Goal: Transaction & Acquisition: Purchase product/service

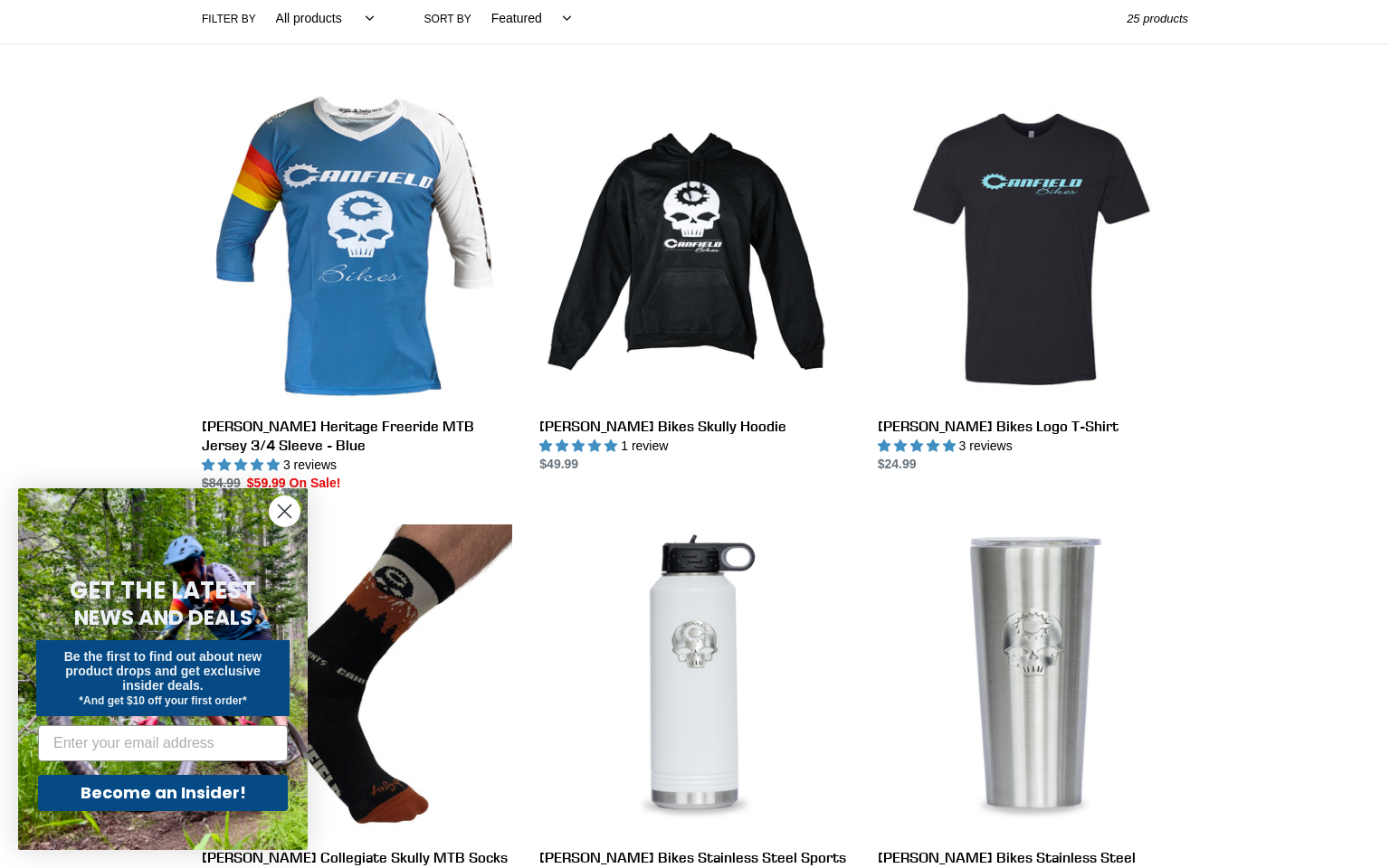
scroll to position [462, 0]
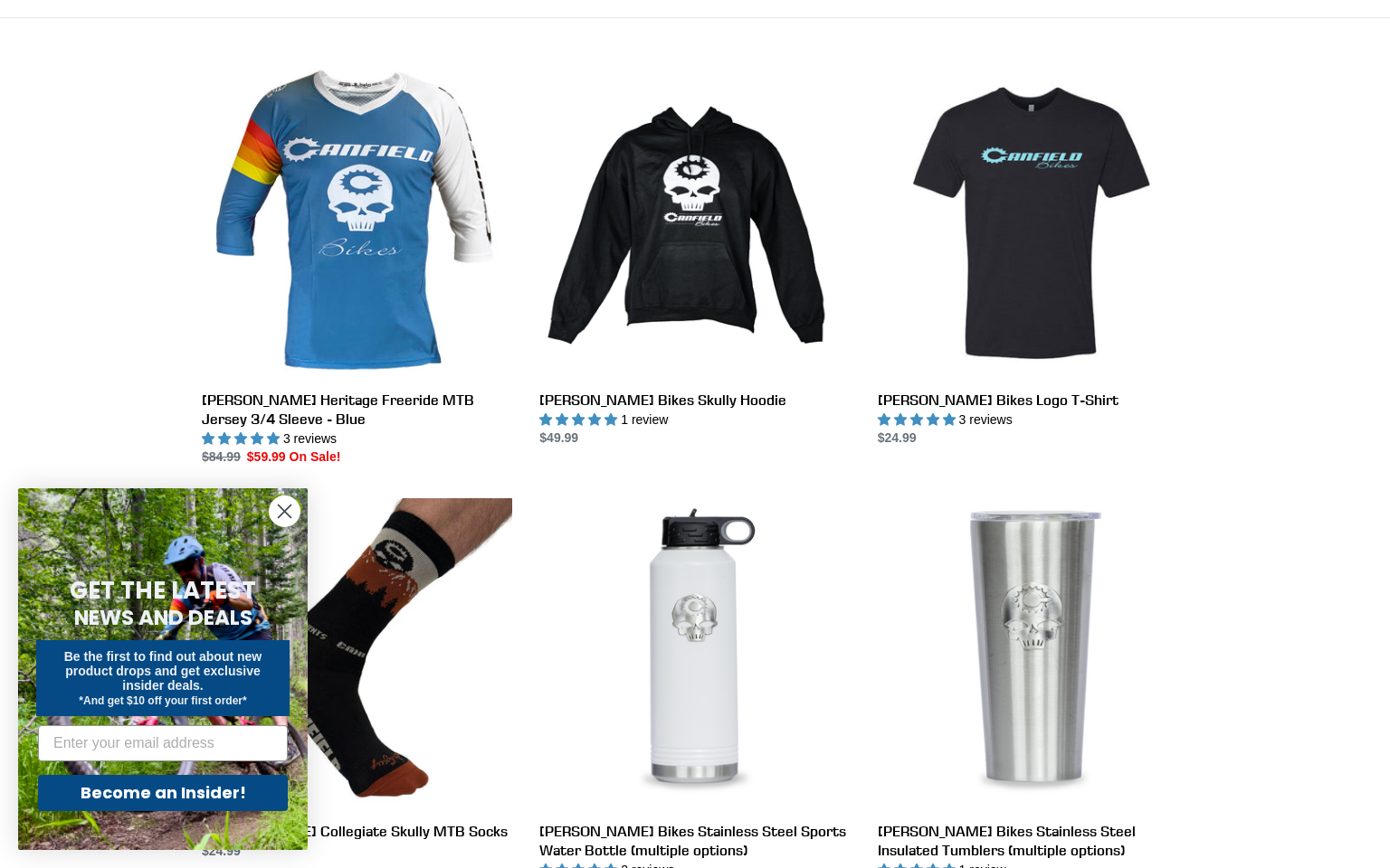
click at [285, 509] on icon "Close dialog" at bounding box center [285, 512] width 13 height 13
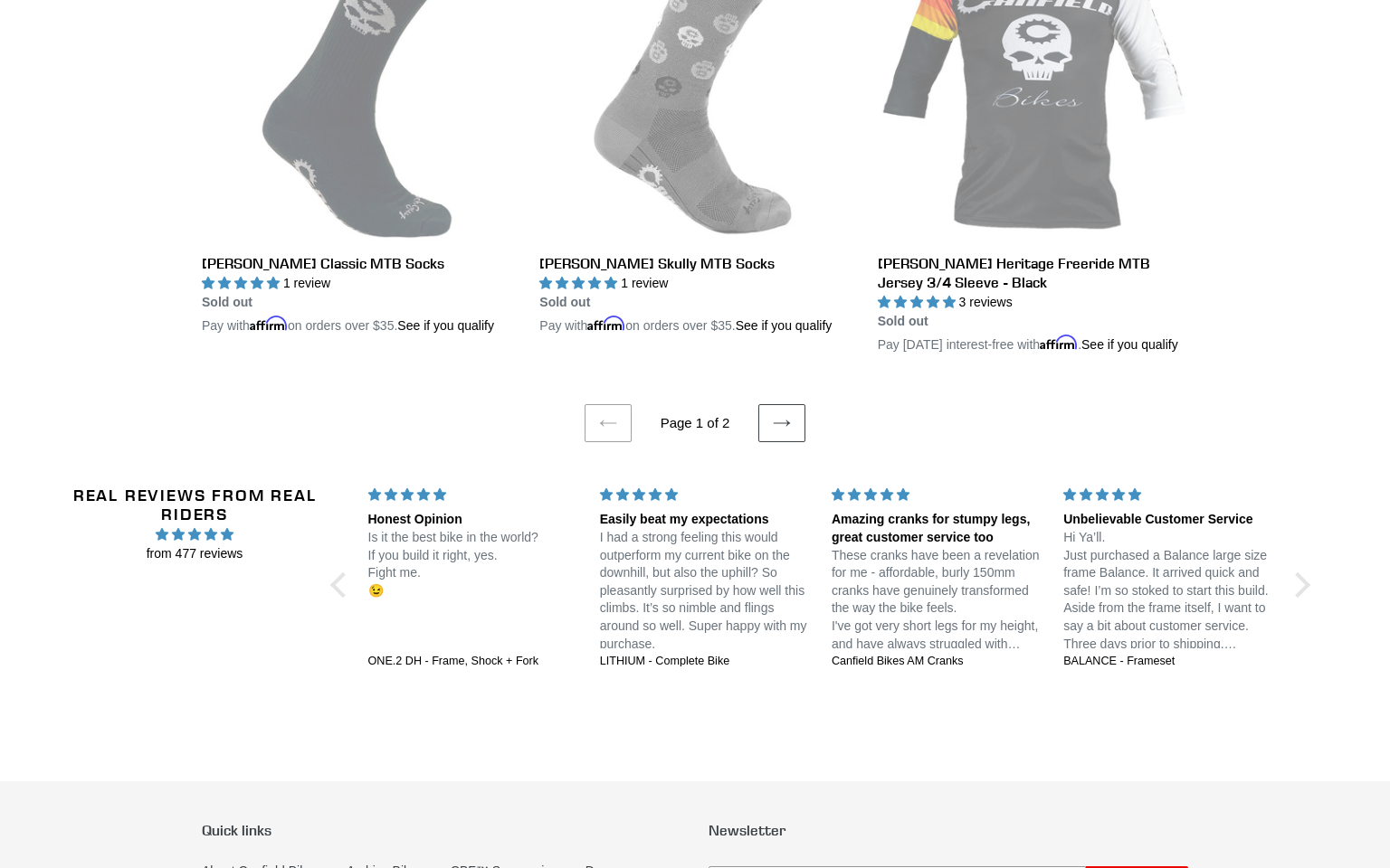
scroll to position [3734, 0]
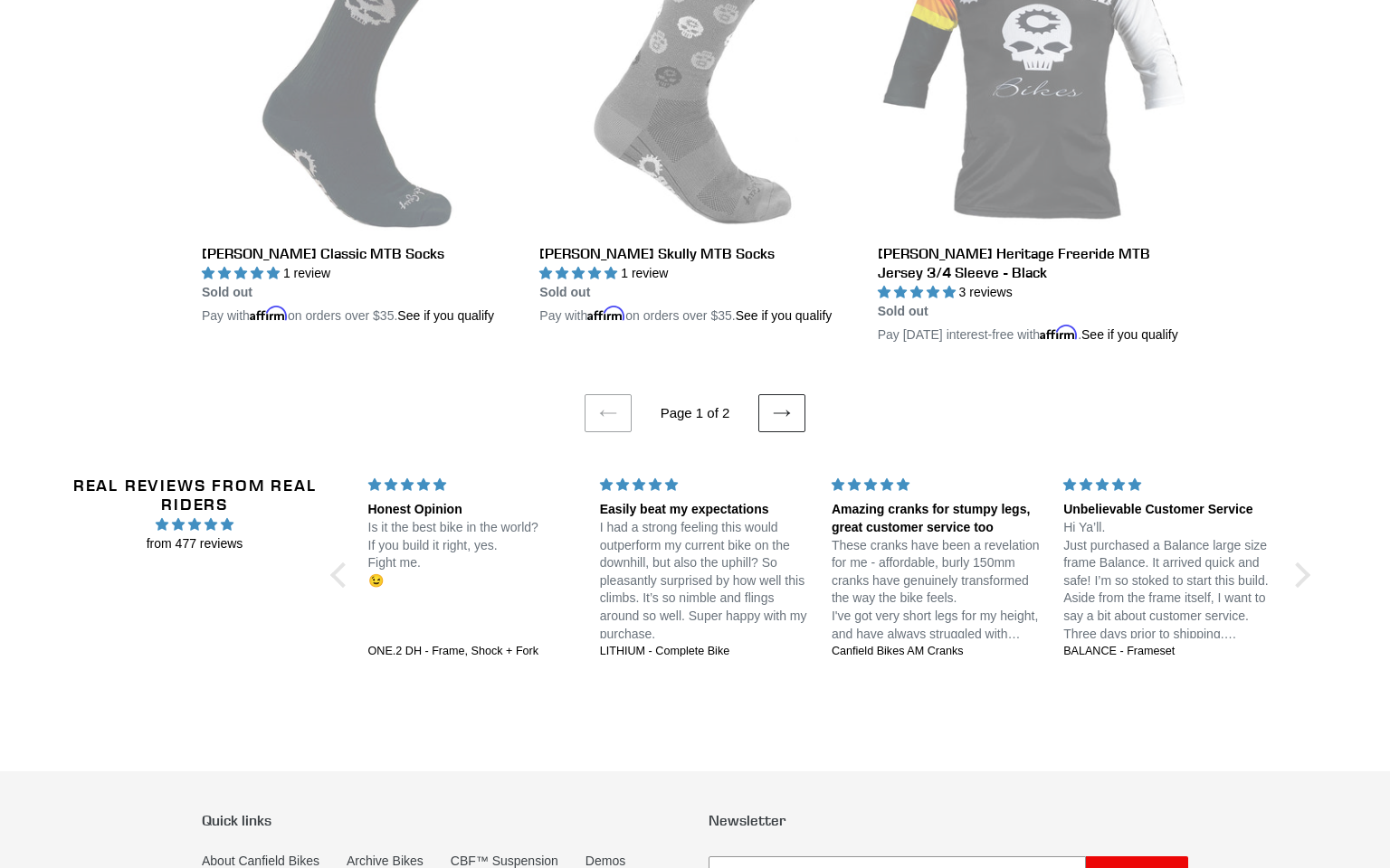
click at [783, 422] on icon at bounding box center [781, 413] width 18 height 18
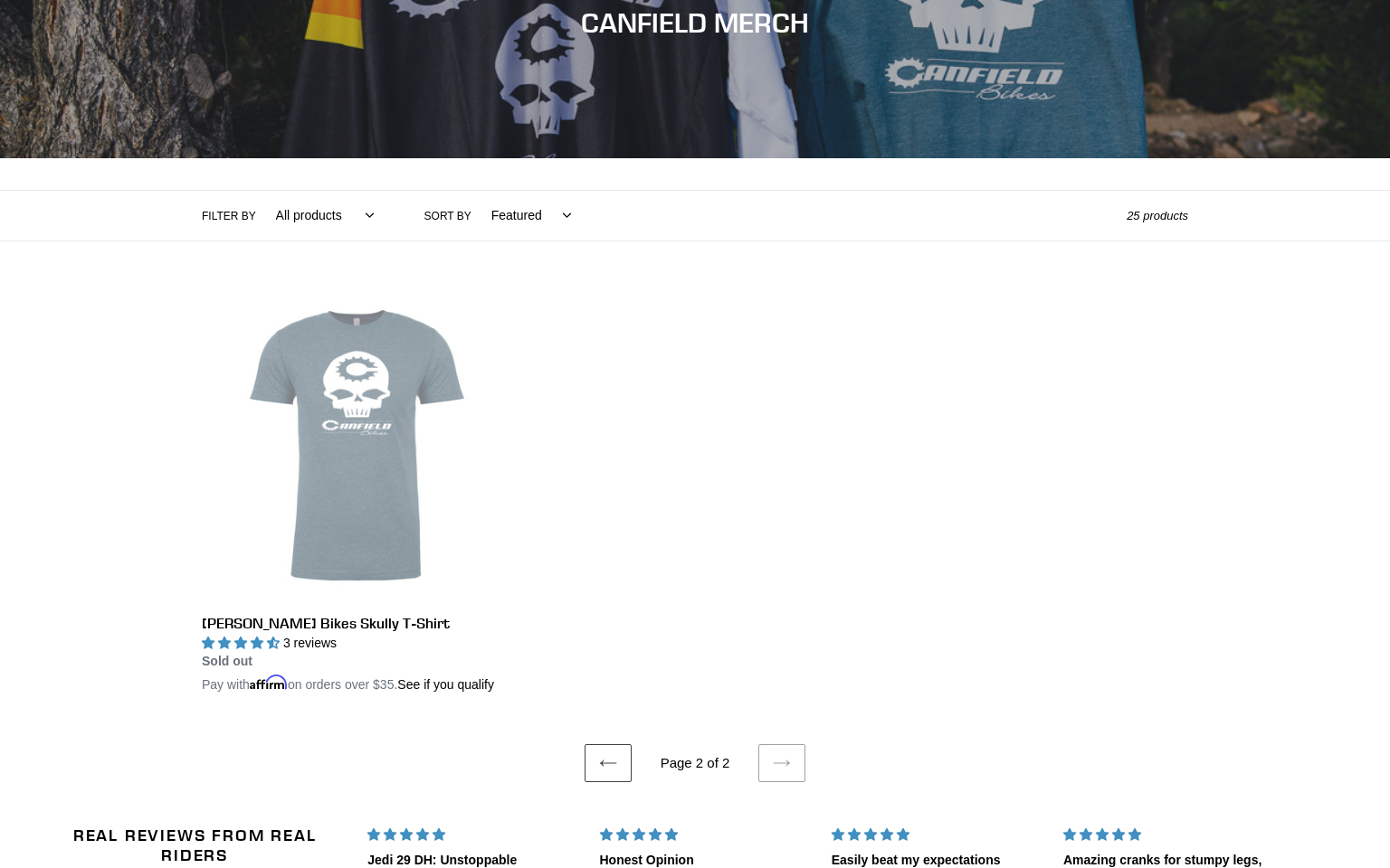
scroll to position [238, 0]
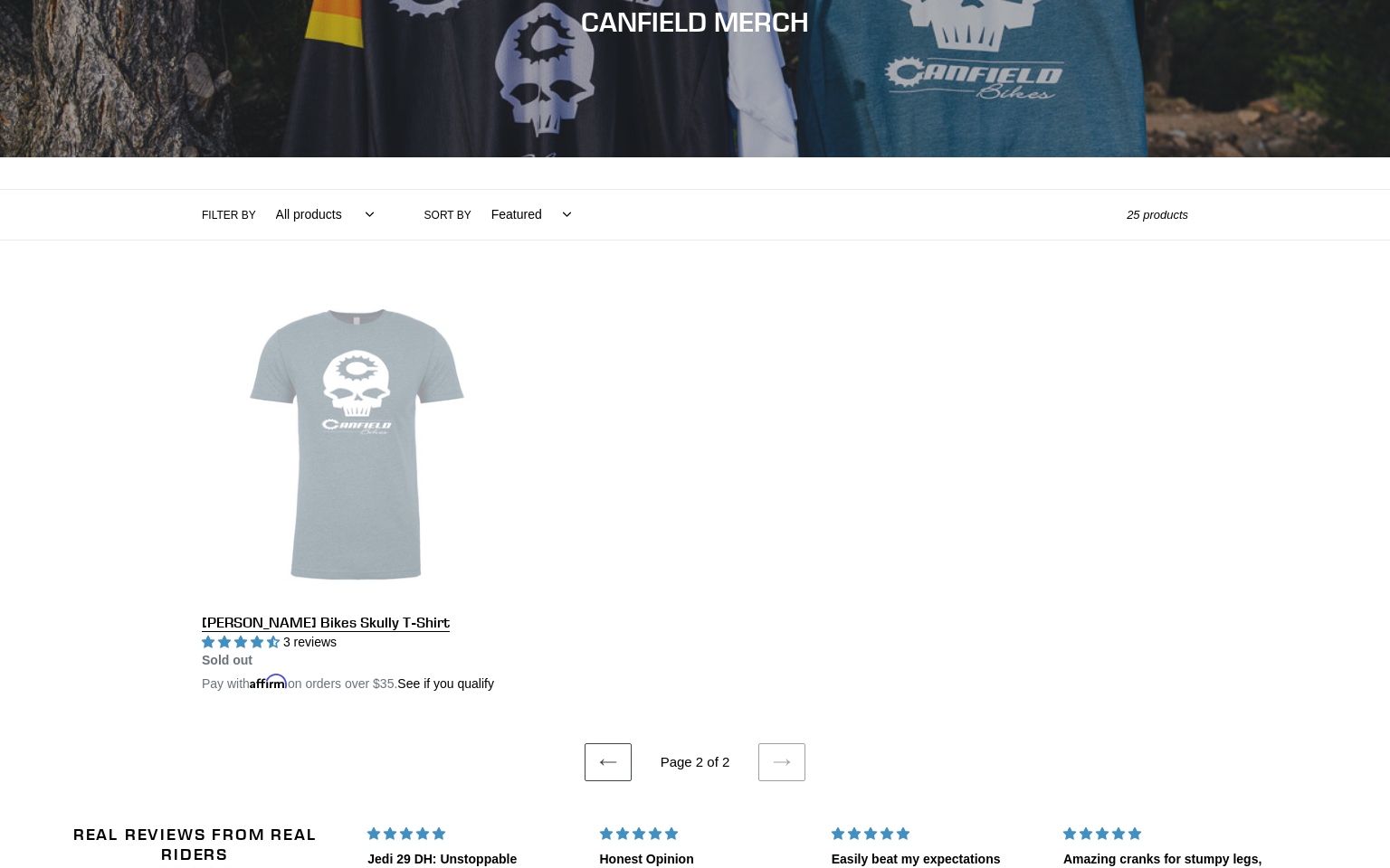
click at [383, 431] on link "[PERSON_NAME] Bikes Skully T-Shirt" at bounding box center [357, 492] width 310 height 405
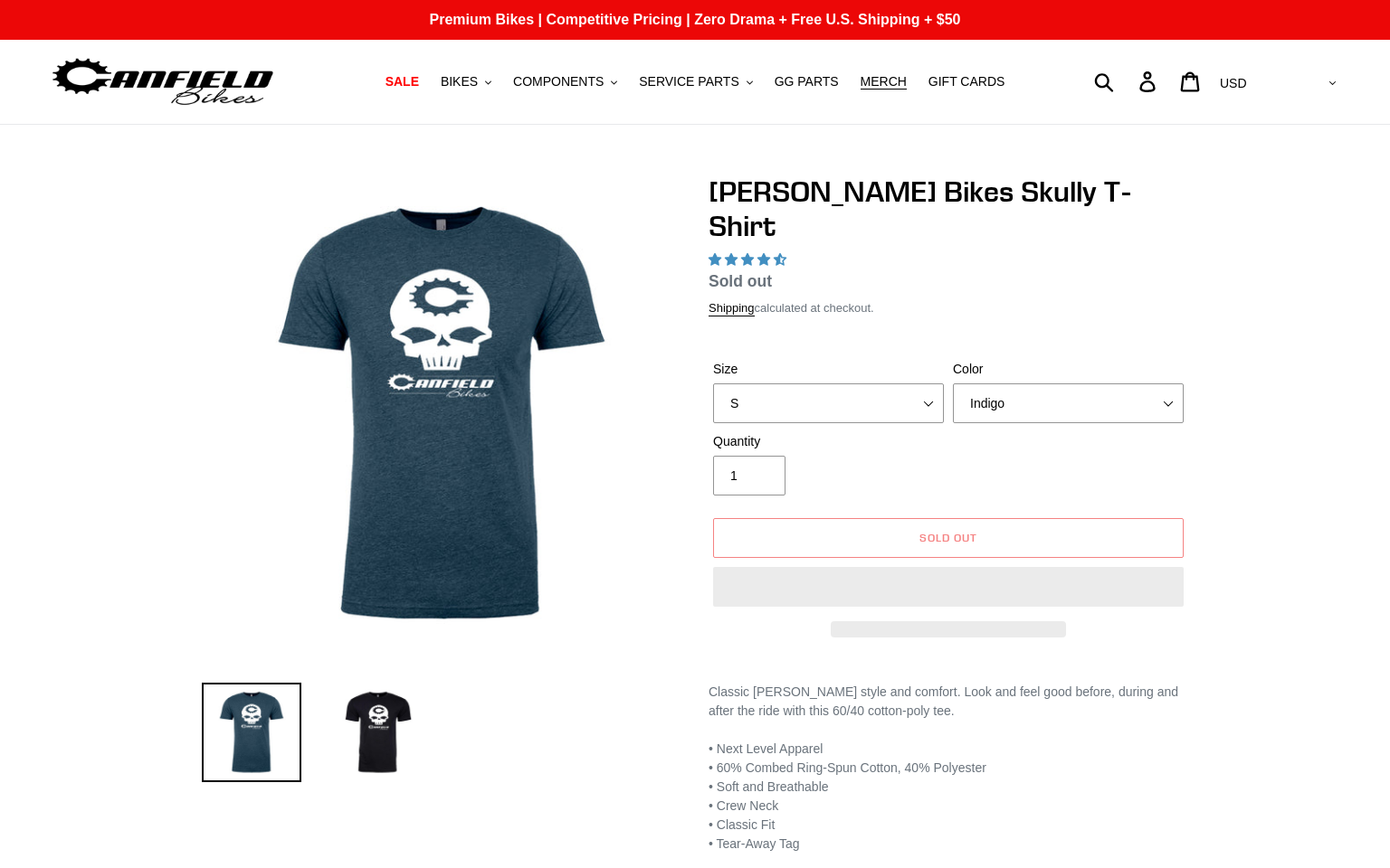
select select "highest-rating"
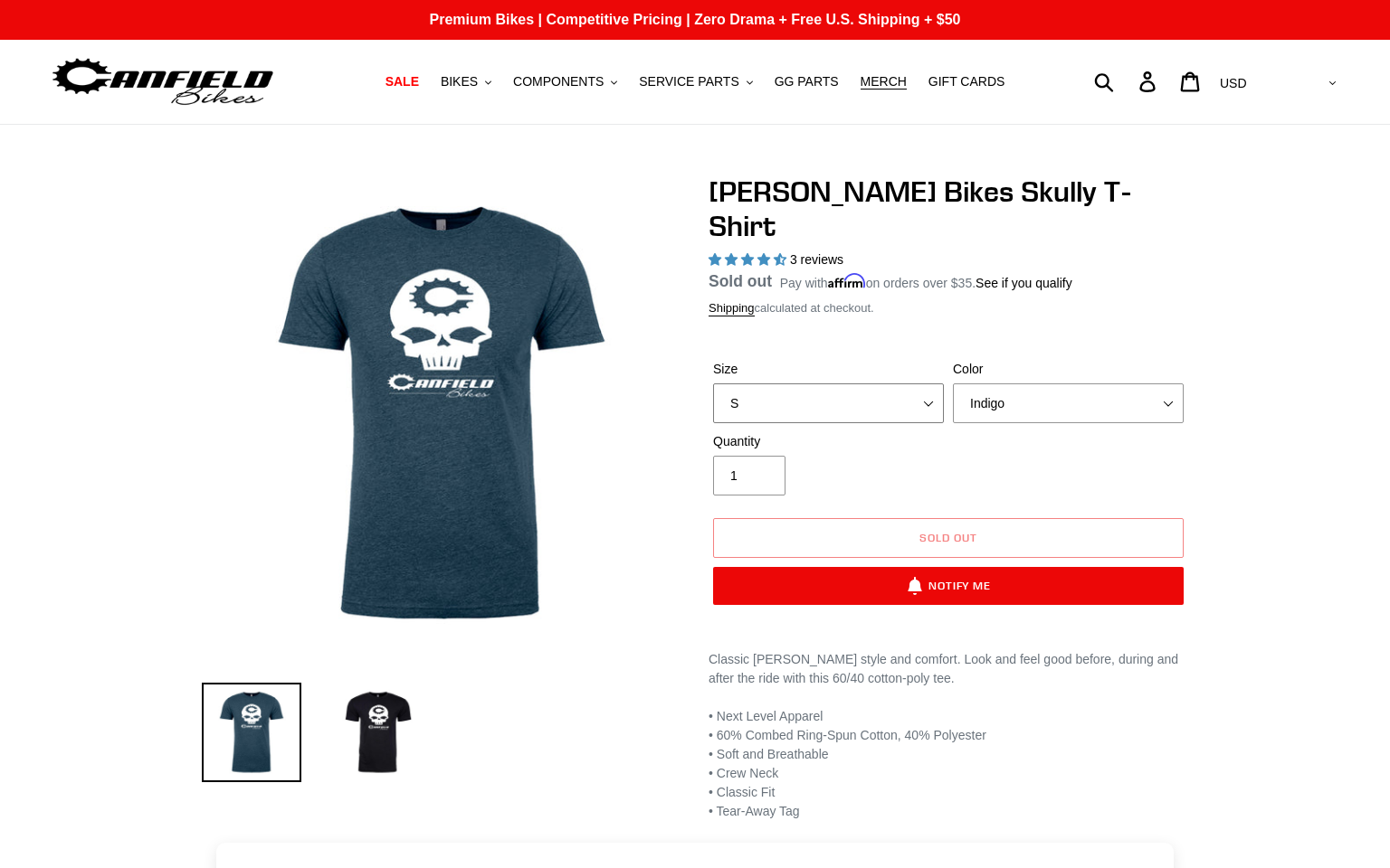
click at [798, 383] on select "S M L XL XXL" at bounding box center [828, 403] width 231 height 40
select select "M"
click at [713, 383] on select "S M L XL XXL" at bounding box center [828, 403] width 231 height 40
click at [1002, 390] on select "Indigo Black" at bounding box center [1068, 403] width 231 height 40
select select "Black"
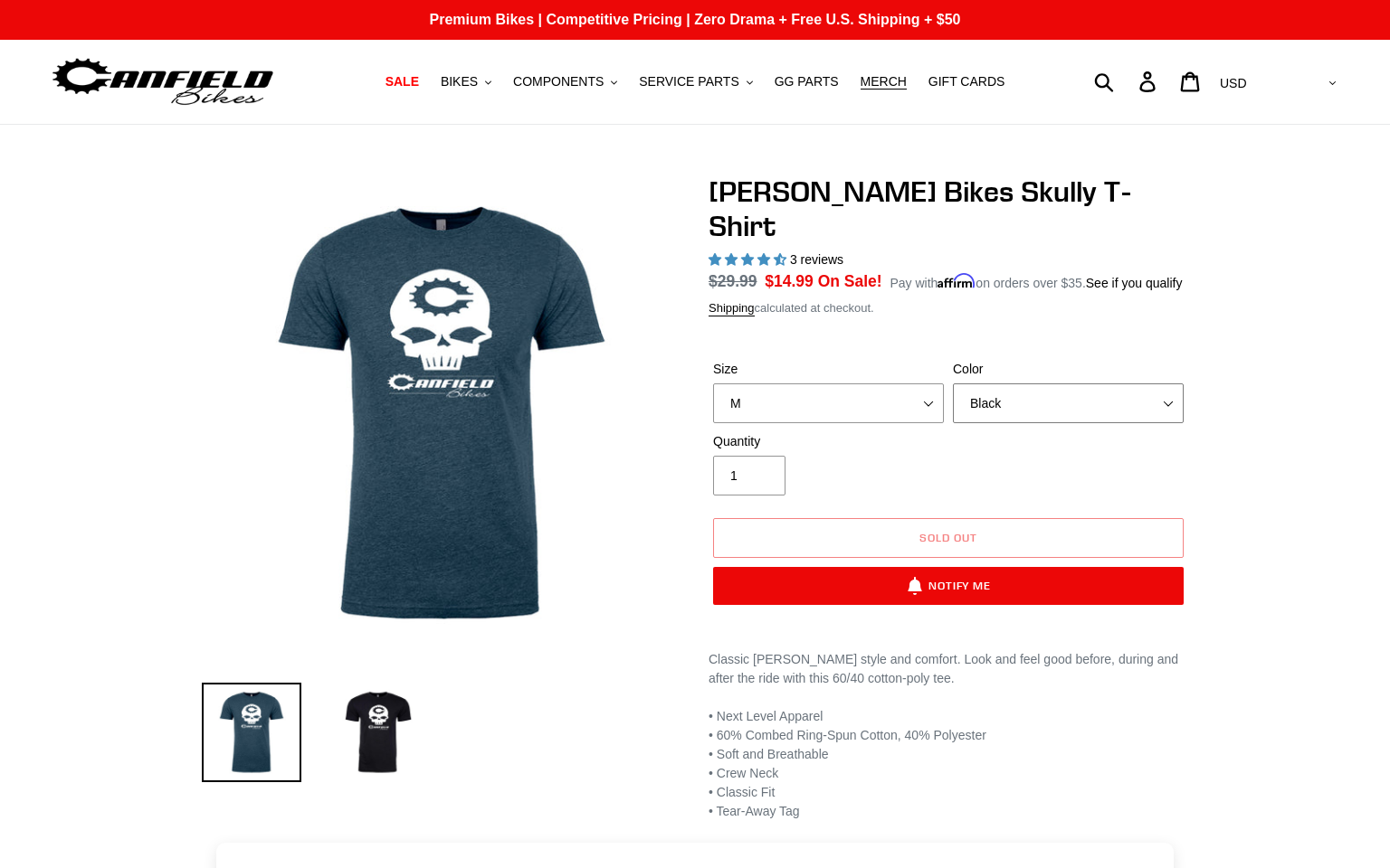
click at [953, 383] on select "Indigo Black" at bounding box center [1068, 403] width 231 height 40
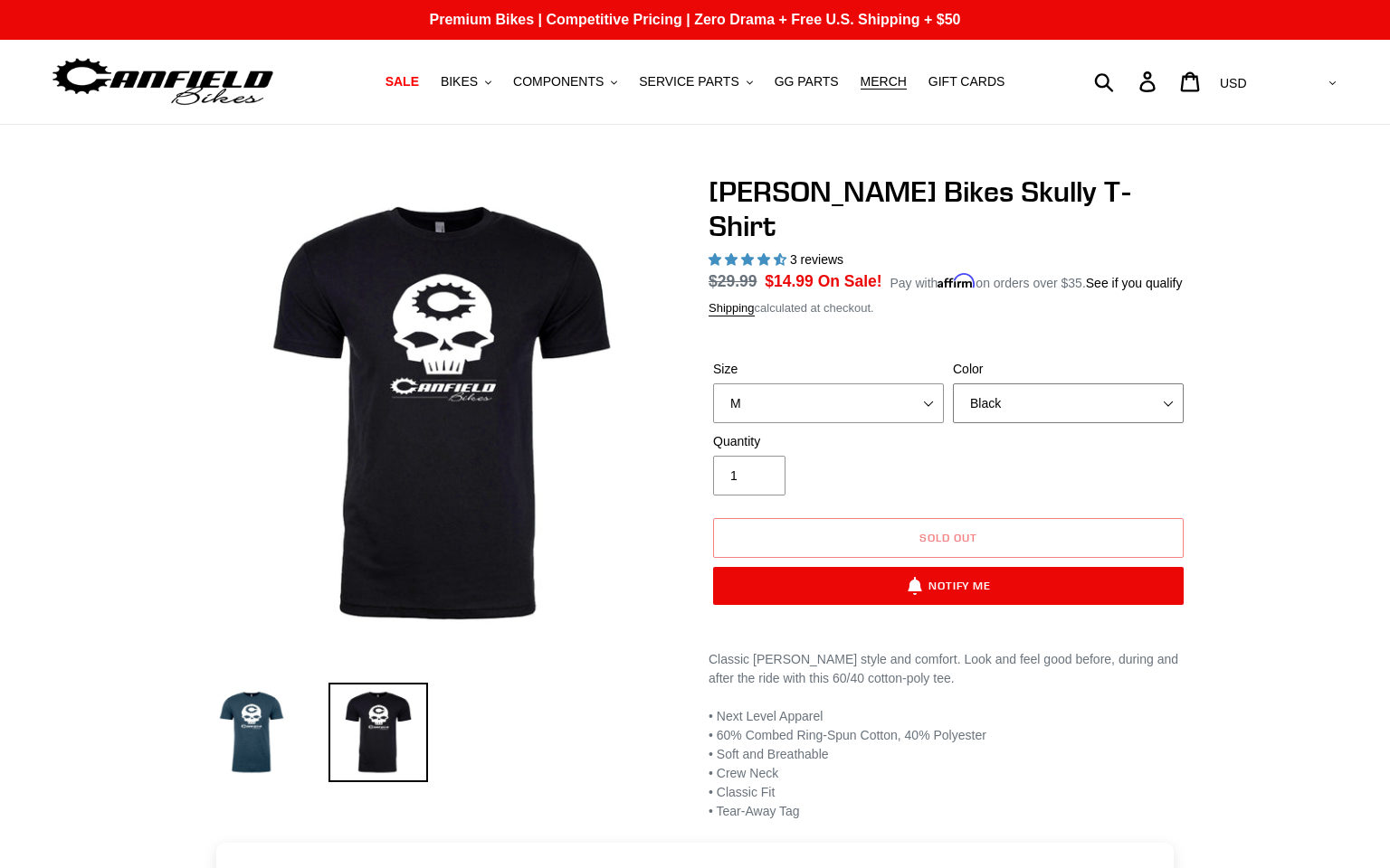
click at [996, 385] on select "Indigo Black" at bounding box center [1068, 403] width 231 height 40
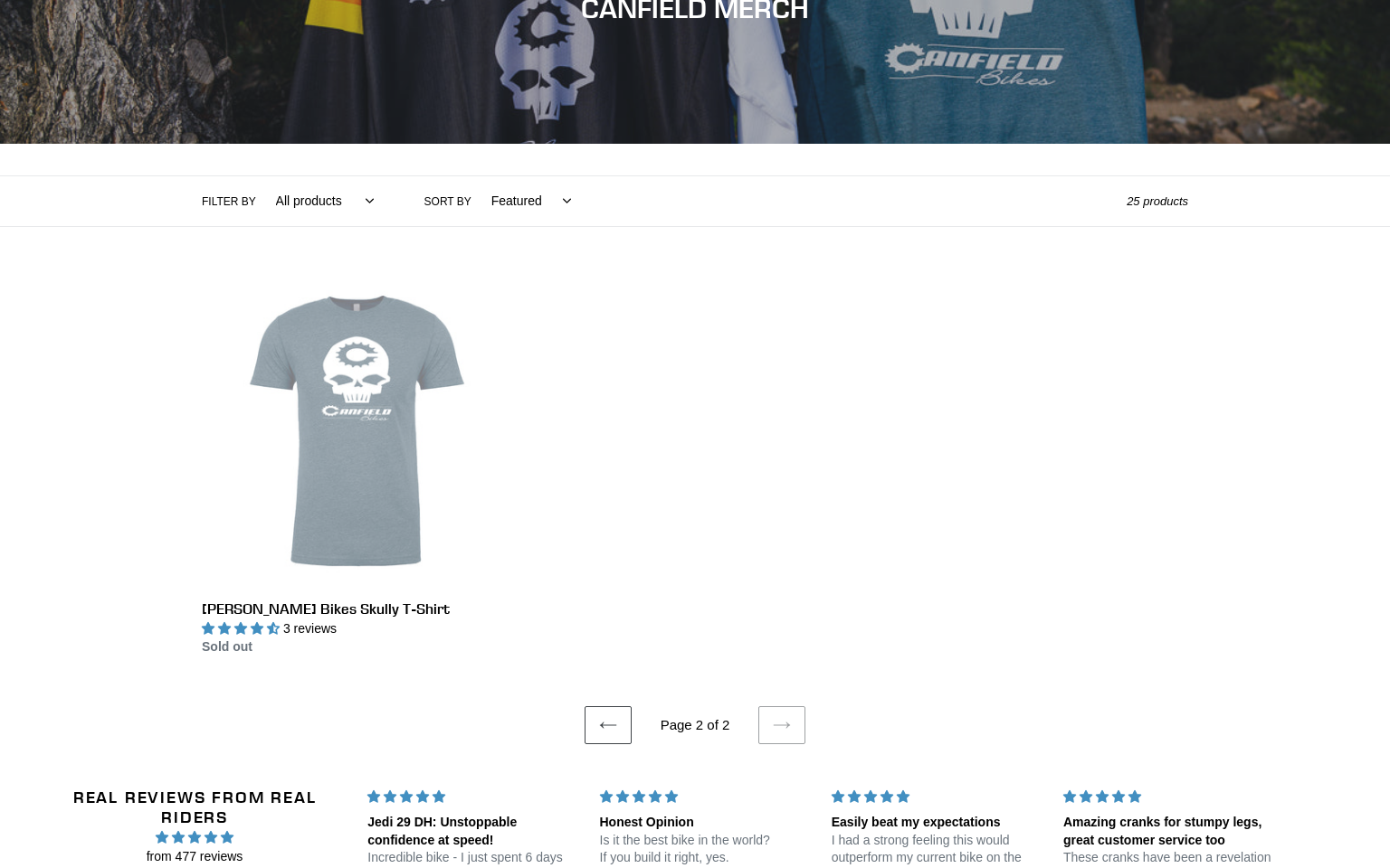
scroll to position [238, 0]
